Goal: Task Accomplishment & Management: Manage account settings

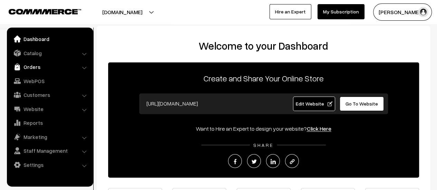
click at [29, 66] on link "Orders" at bounding box center [50, 67] width 82 height 12
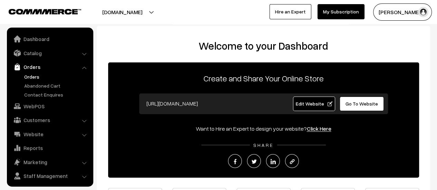
click at [32, 75] on link "Orders" at bounding box center [56, 76] width 68 height 7
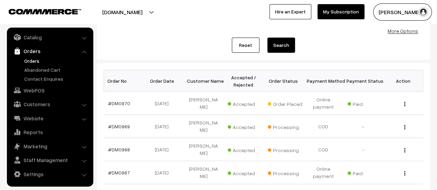
scroll to position [75, 0]
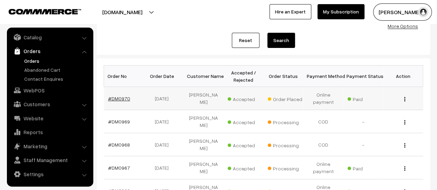
click at [119, 100] on link "#DM0970" at bounding box center [119, 99] width 22 height 6
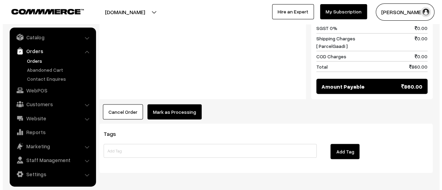
scroll to position [610, 0]
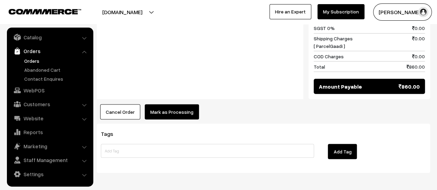
click at [162, 104] on button "Mark as Processing" at bounding box center [172, 111] width 54 height 15
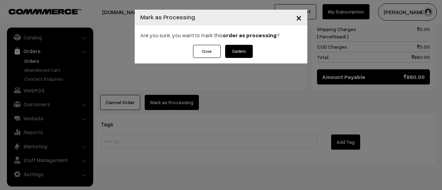
click at [240, 48] on button "Confirm" at bounding box center [239, 51] width 28 height 13
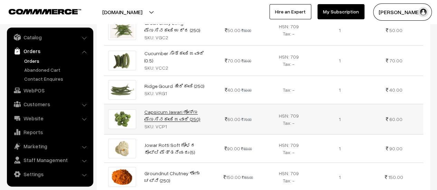
scroll to position [285, 0]
